Goal: Task Accomplishment & Management: Use online tool/utility

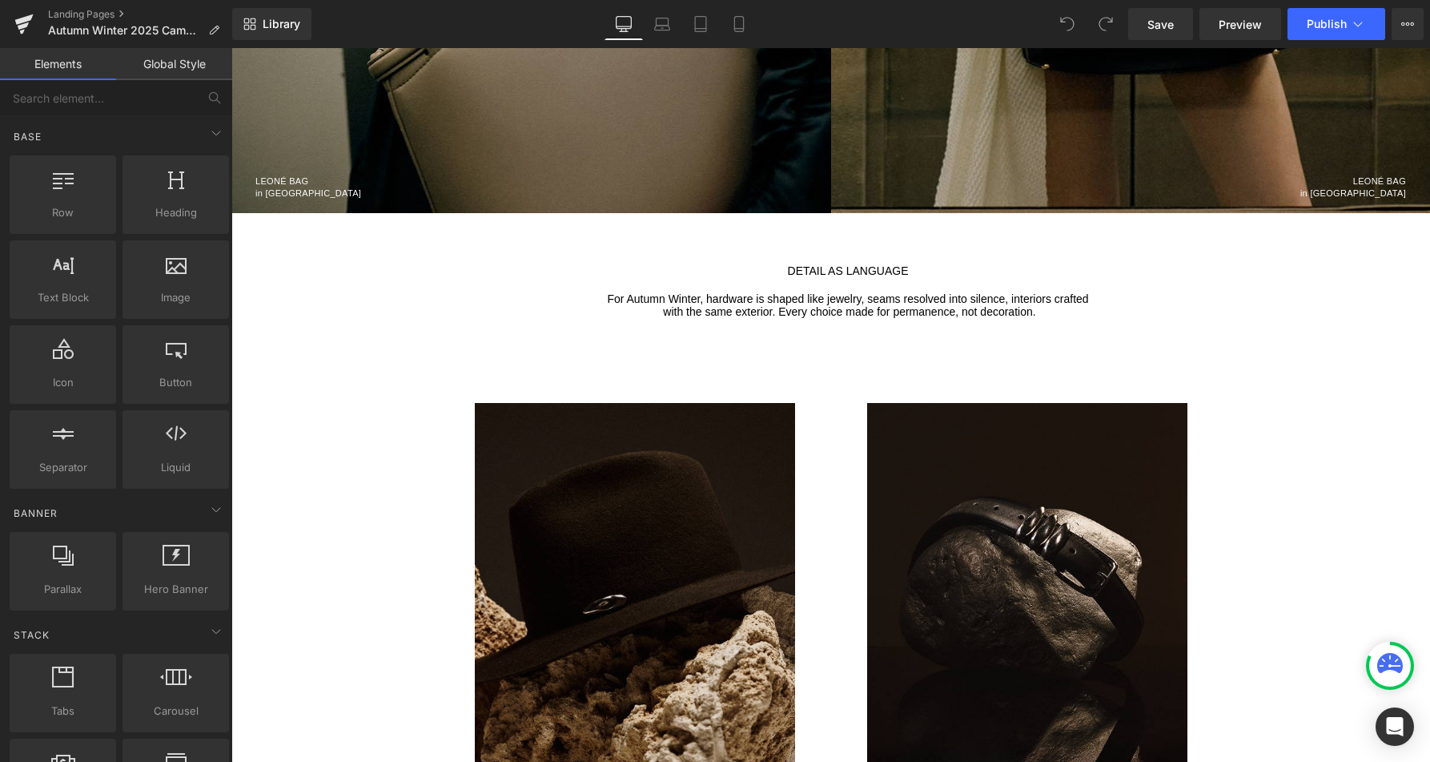
scroll to position [1749, 0]
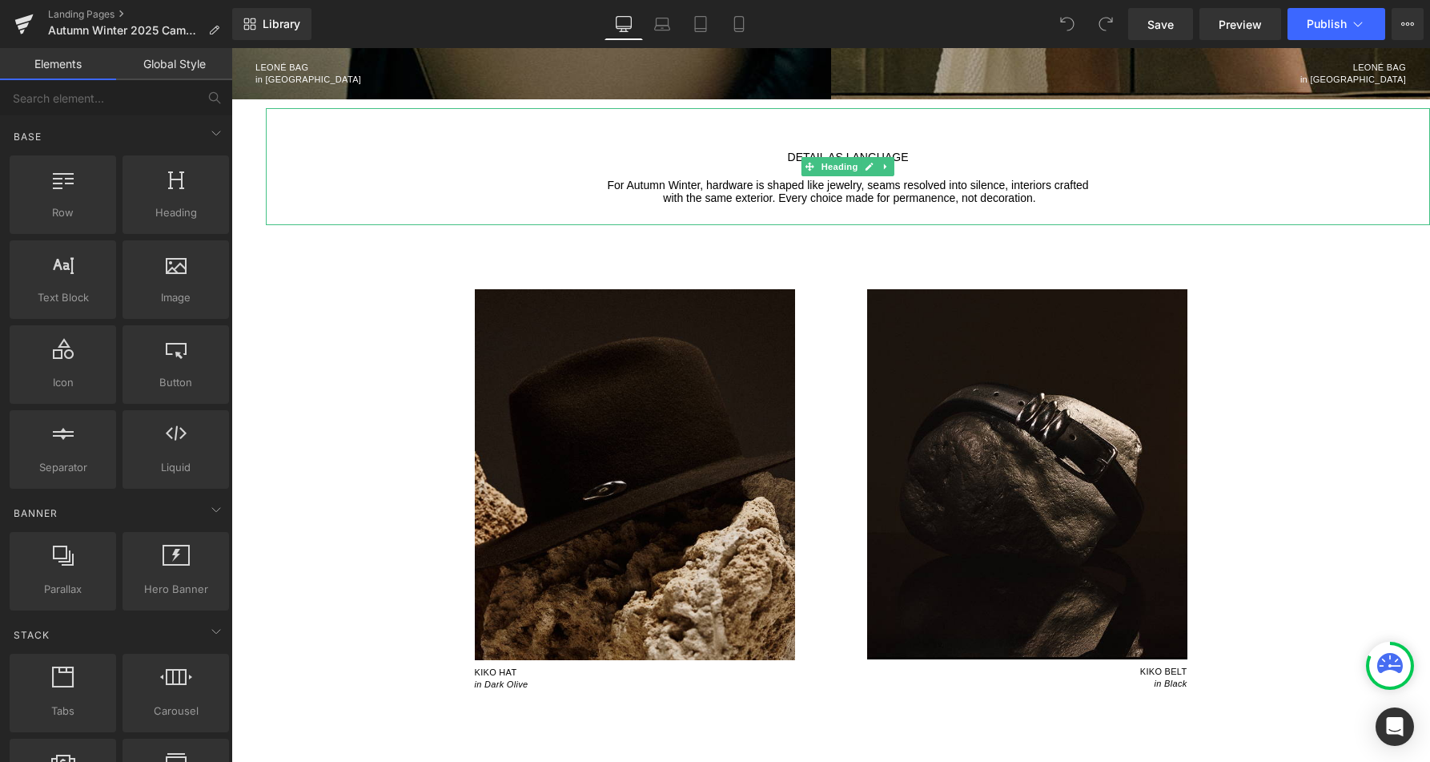
click at [828, 193] on span "with the same exterior. Every choice made for permanence, not decoration." at bounding box center [849, 197] width 372 height 13
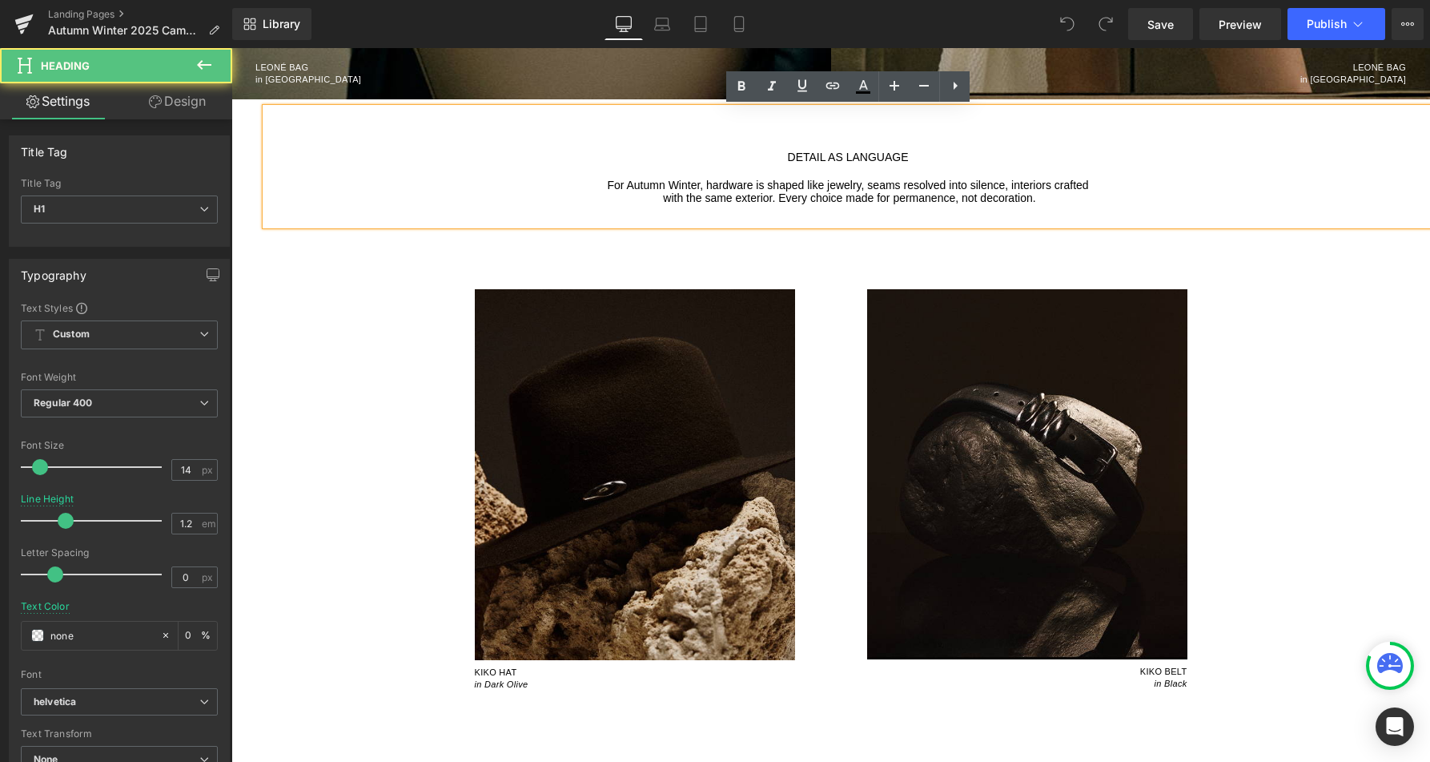
click at [1071, 189] on h1 "For Autumn Winter, hardware is shaped like jewelry, seams resolved into silence…" at bounding box center [848, 186] width 1164 height 14
paste div
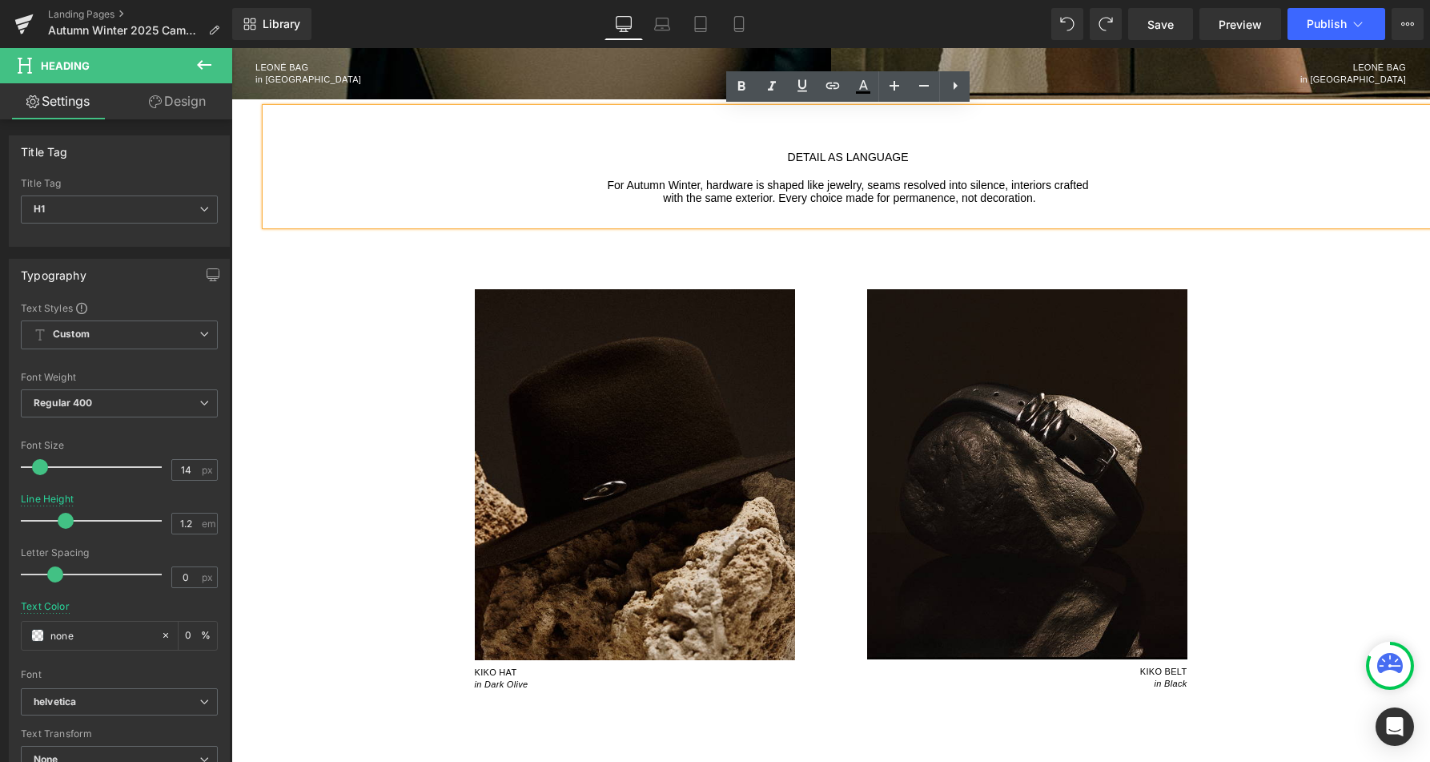
click at [733, 199] on span "with the same exterior. Every choice made for permanence, not decoration." at bounding box center [849, 197] width 372 height 13
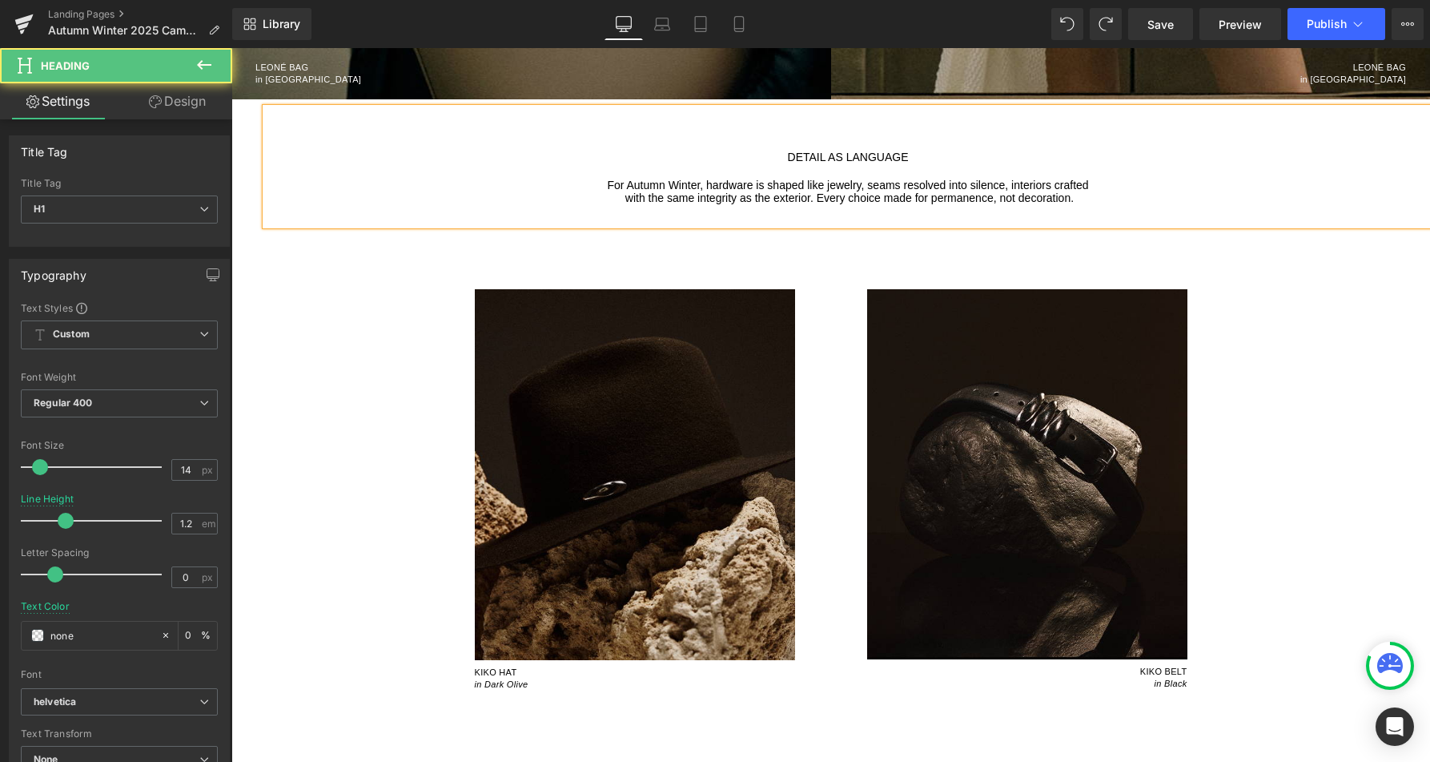
click at [1106, 199] on h1 "with the same integrity as the exterior. Every choice made for permanence, not …" at bounding box center [848, 198] width 1164 height 14
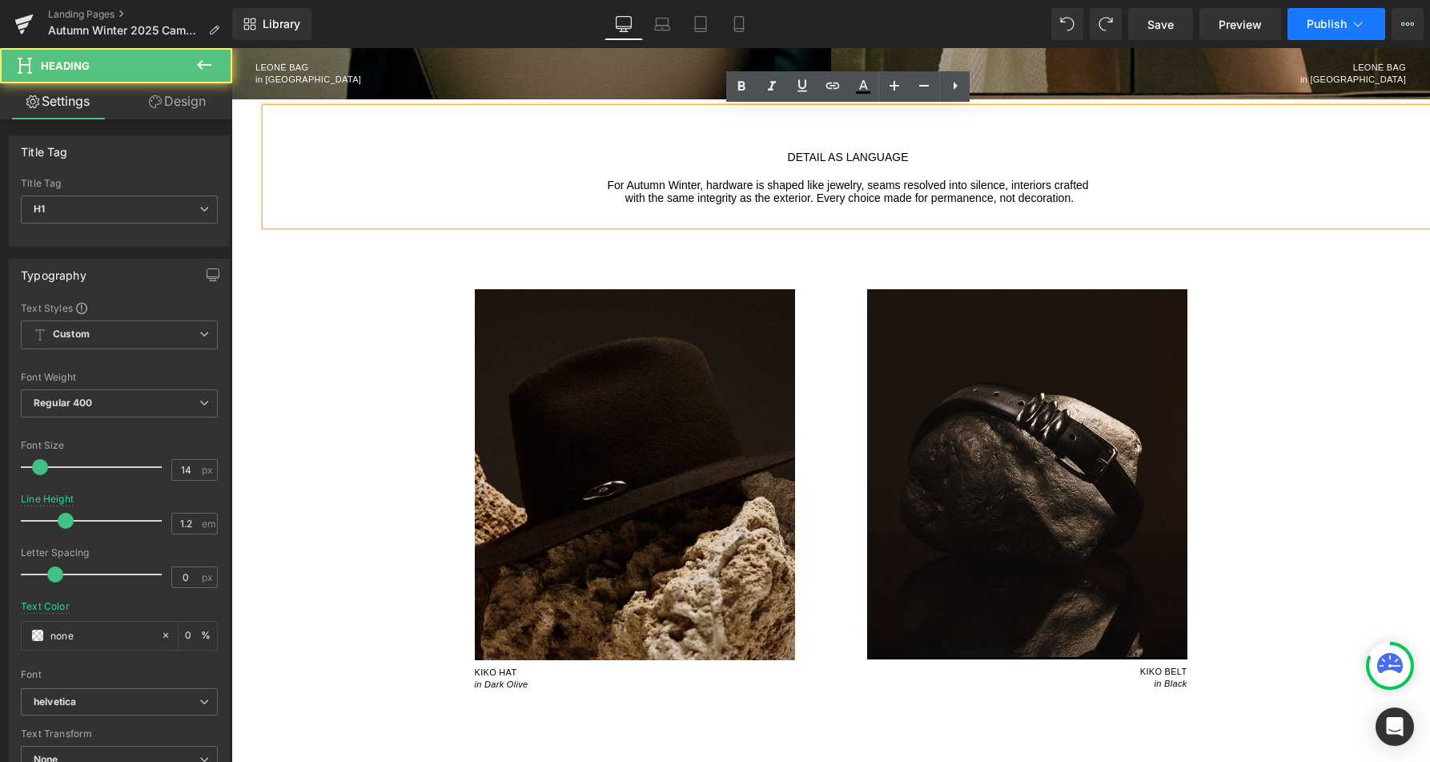
click at [1321, 24] on span "Publish" at bounding box center [1327, 24] width 40 height 13
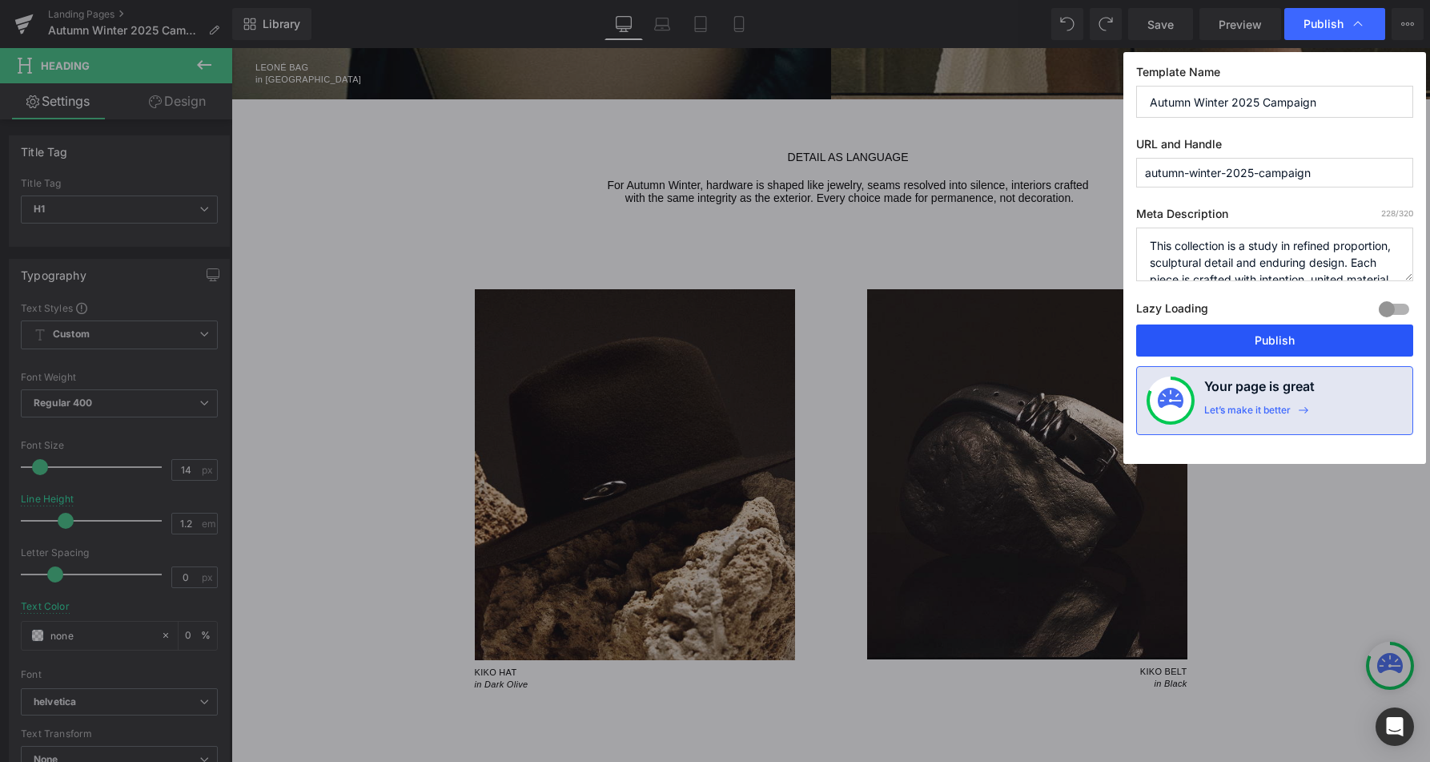
drag, startPoint x: 1255, startPoint y: 337, endPoint x: 754, endPoint y: 353, distance: 501.6
click at [1255, 337] on button "Publish" at bounding box center [1274, 340] width 277 height 32
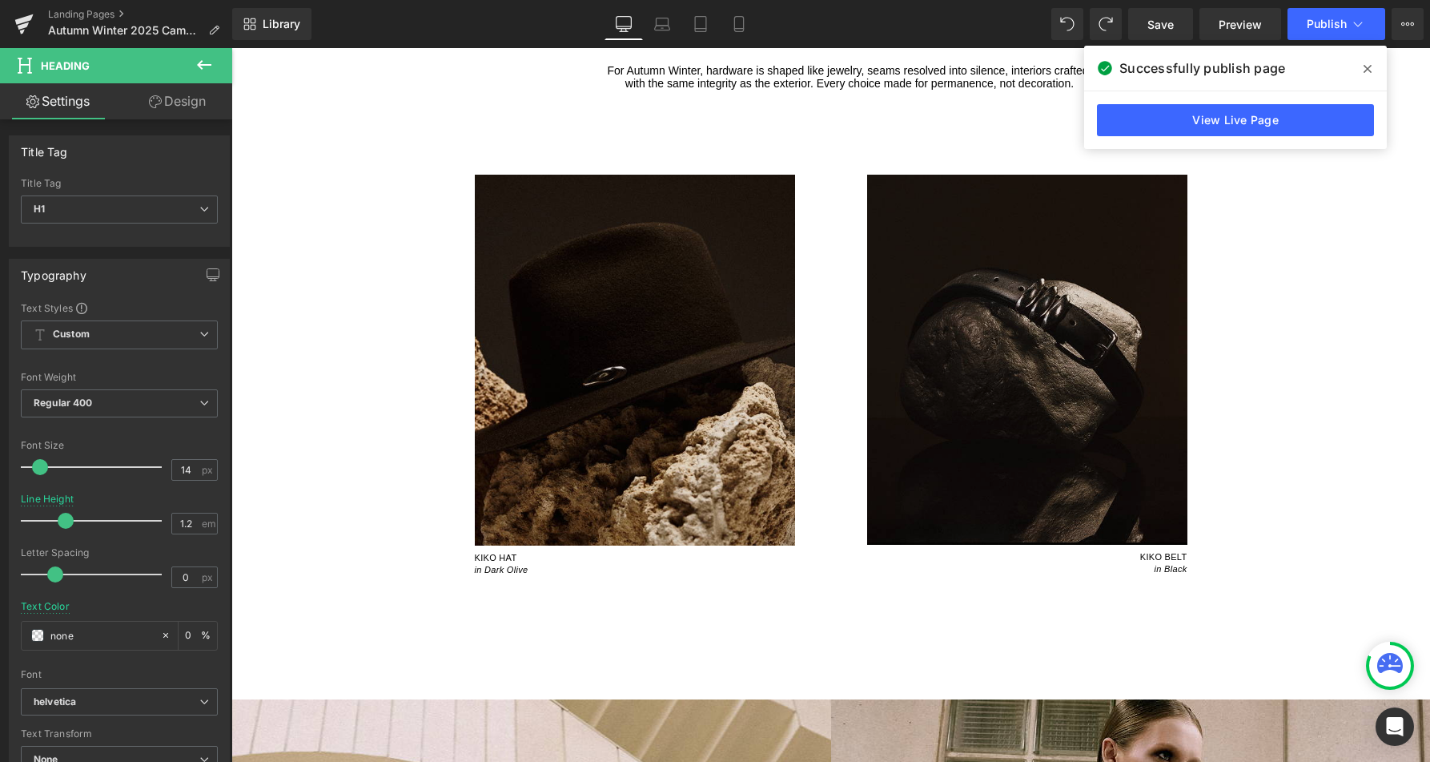
scroll to position [1652, 0]
